Goal: Task Accomplishment & Management: Manage account settings

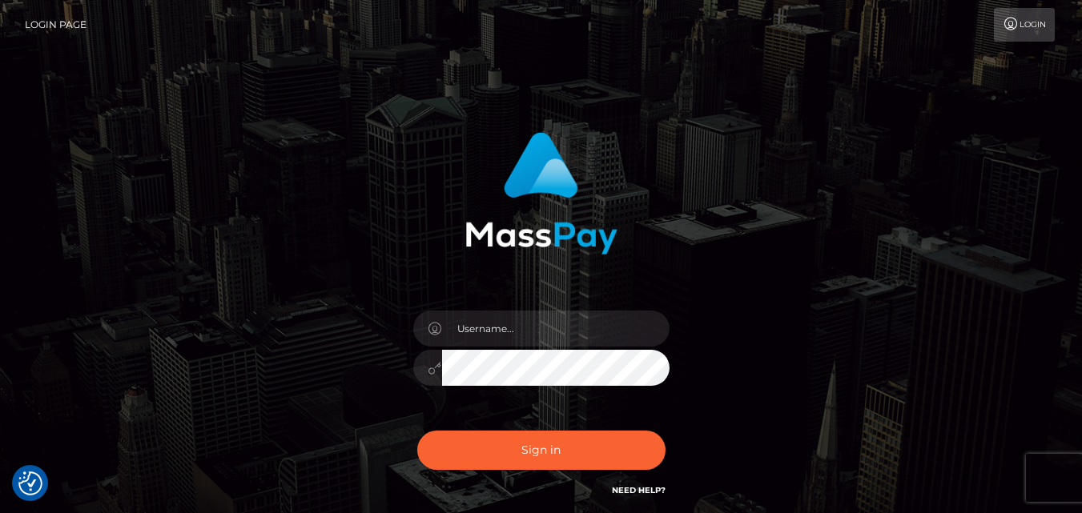
checkbox input "true"
click at [1027, 25] on link "Login" at bounding box center [1024, 25] width 61 height 34
